Goal: Navigation & Orientation: Find specific page/section

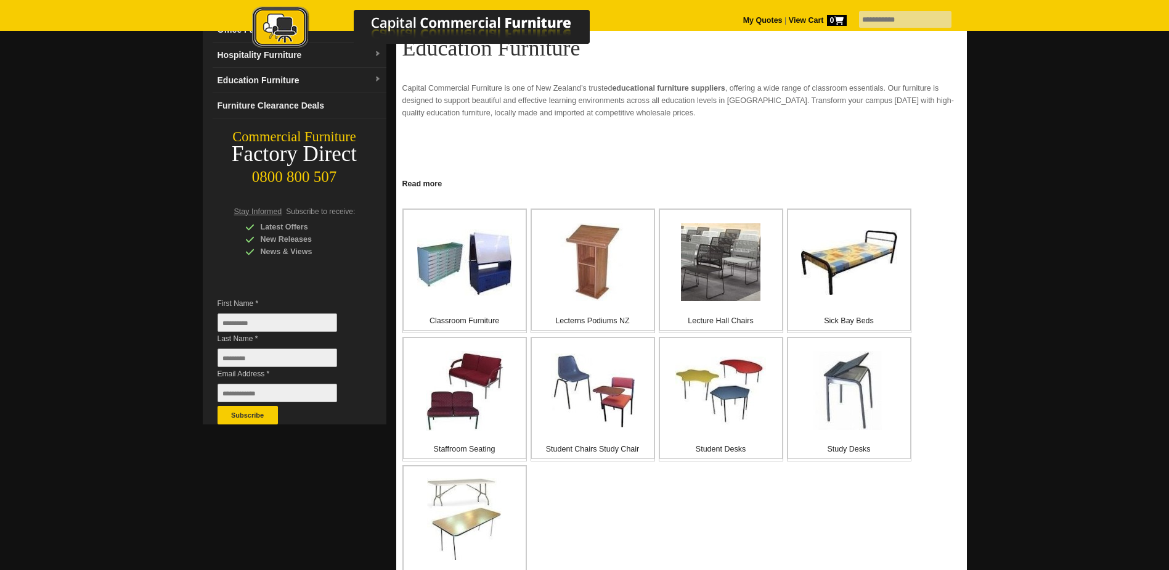
scroll to position [185, 0]
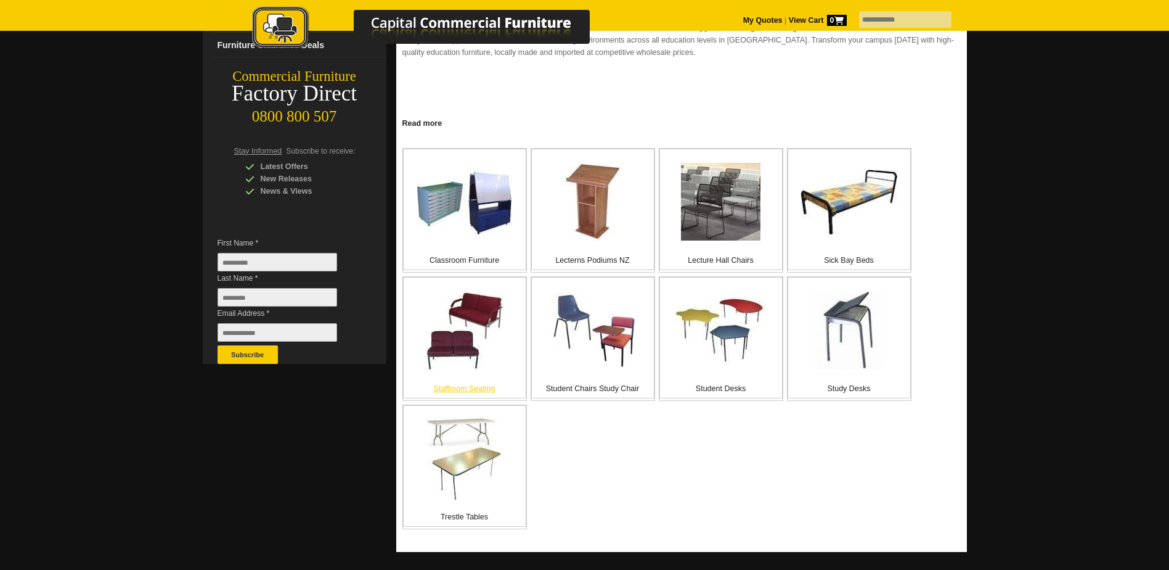
click at [478, 311] on img at bounding box center [465, 330] width 78 height 80
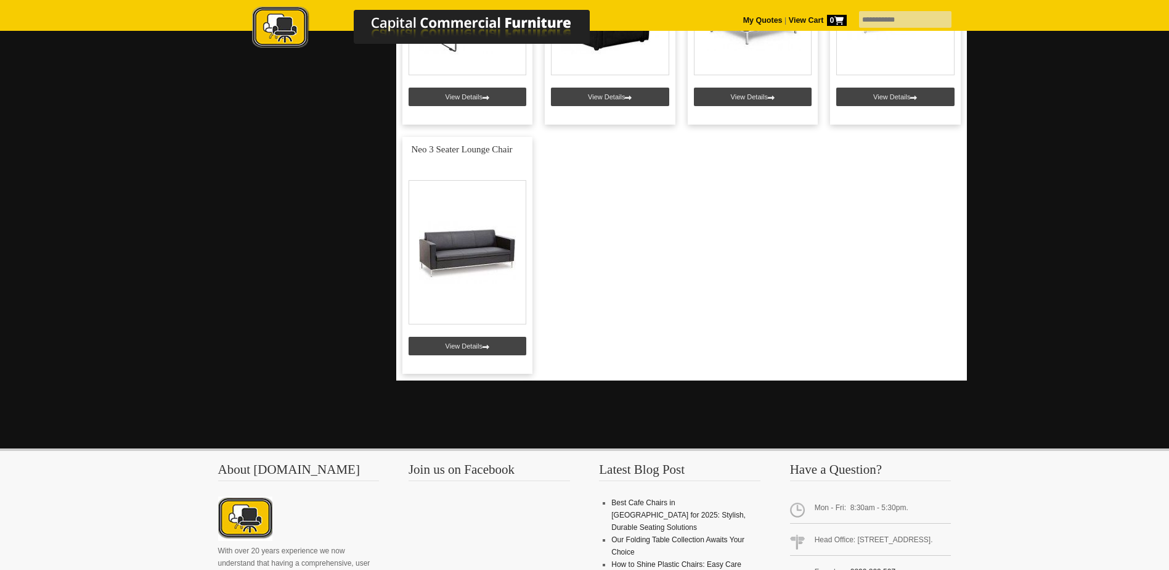
scroll to position [2712, 0]
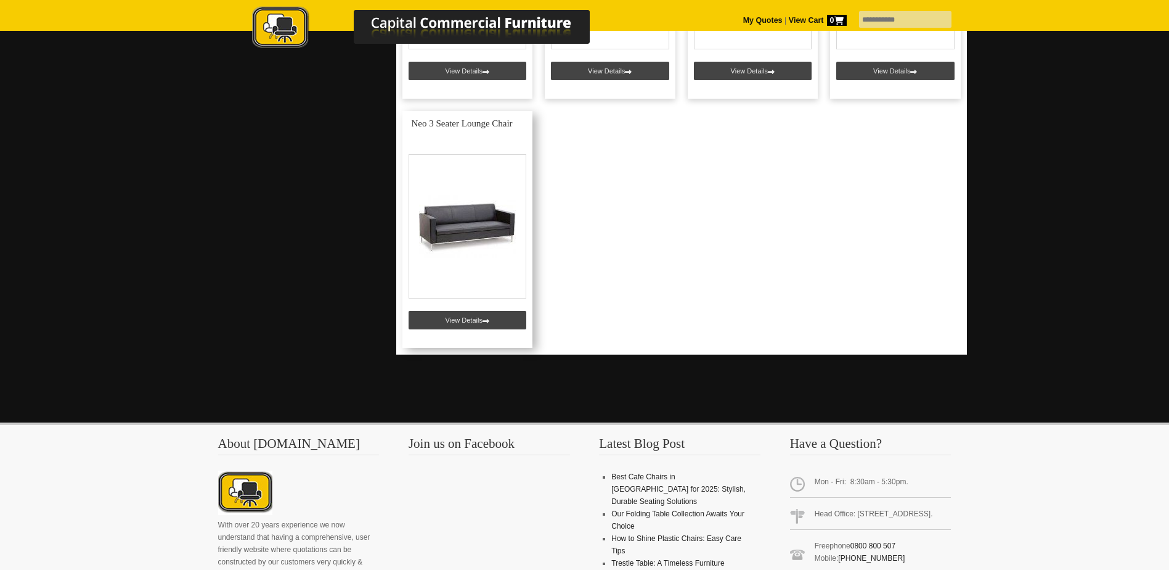
click at [470, 229] on link at bounding box center [468, 229] width 131 height 237
